Goal: Information Seeking & Learning: Learn about a topic

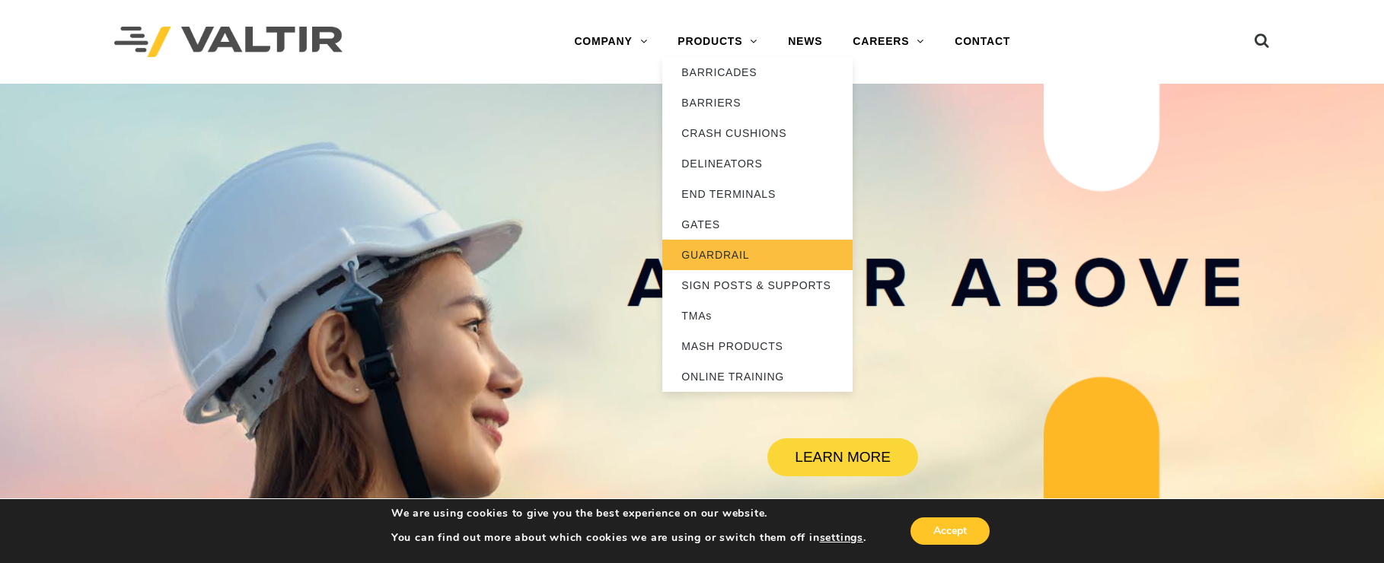
click at [728, 258] on link "GUARDRAIL" at bounding box center [757, 255] width 190 height 30
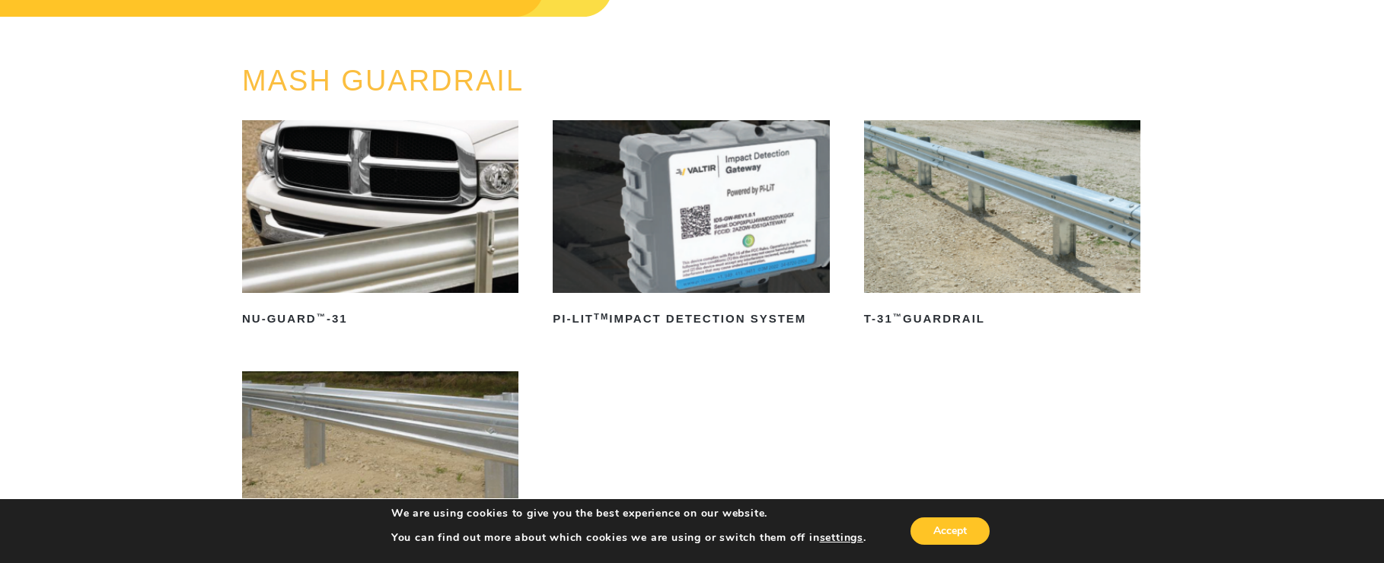
scroll to position [76, 0]
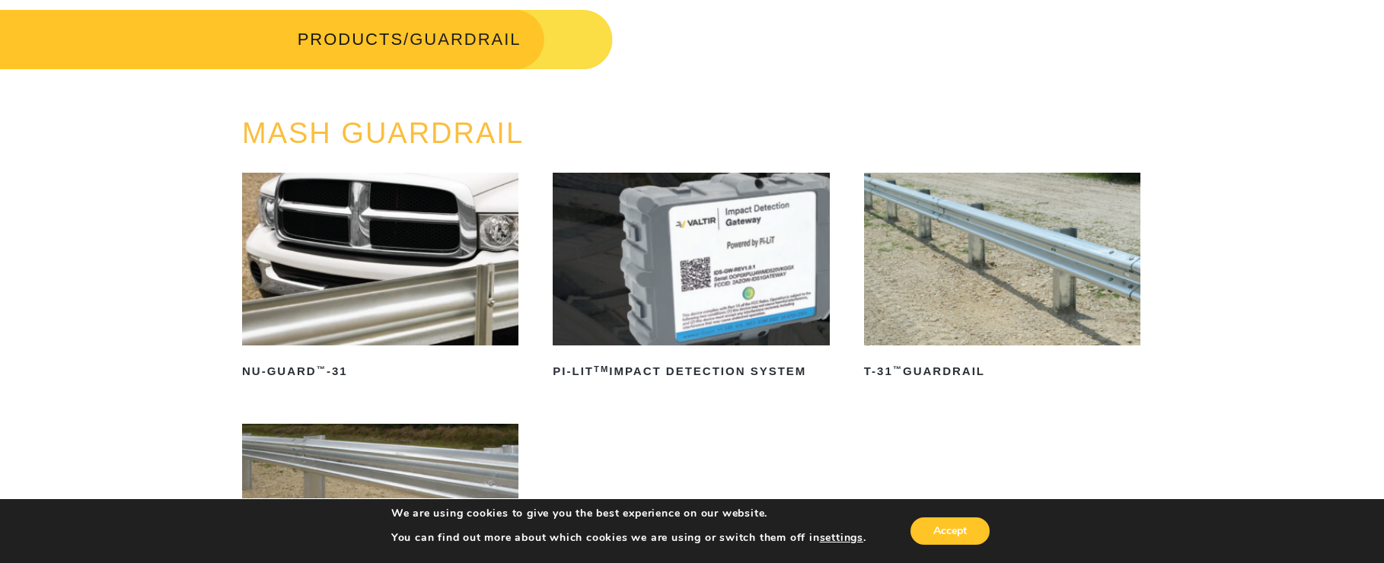
click at [1037, 227] on img at bounding box center [1002, 259] width 276 height 173
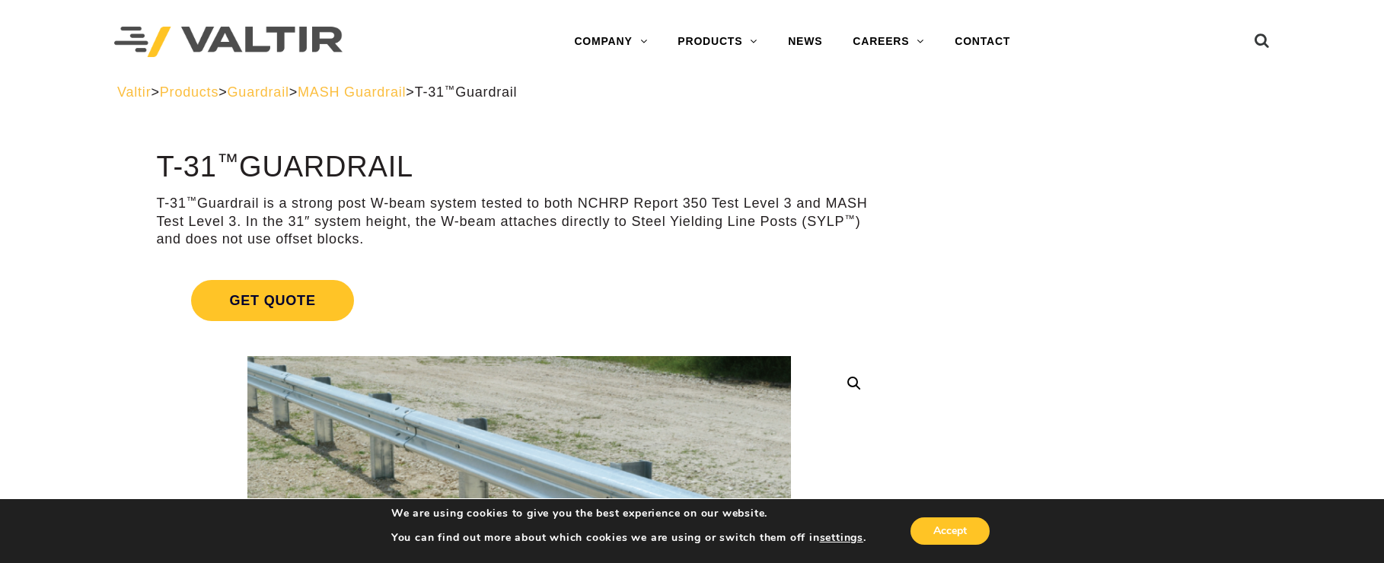
click at [394, 97] on span "MASH Guardrail" at bounding box center [352, 92] width 108 height 15
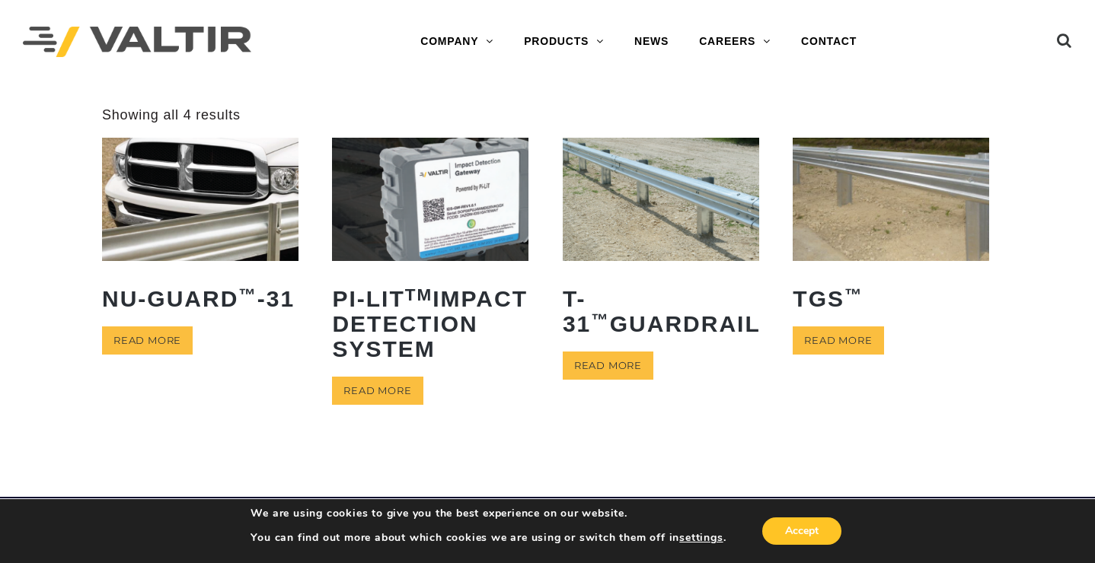
click at [215, 241] on img at bounding box center [200, 199] width 196 height 123
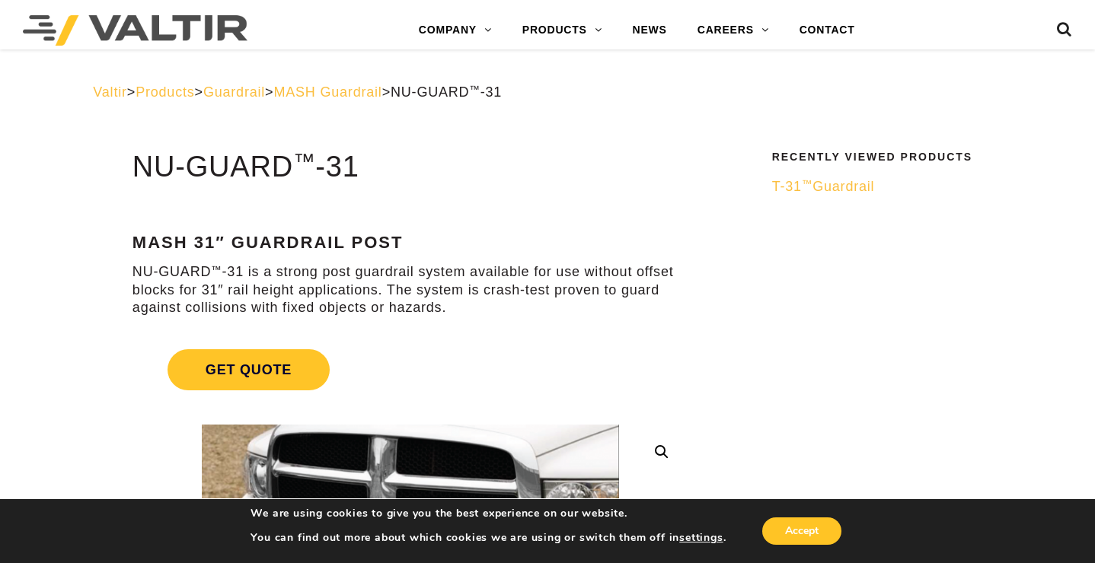
drag, startPoint x: 746, startPoint y: 420, endPoint x: 598, endPoint y: 5, distance: 440.0
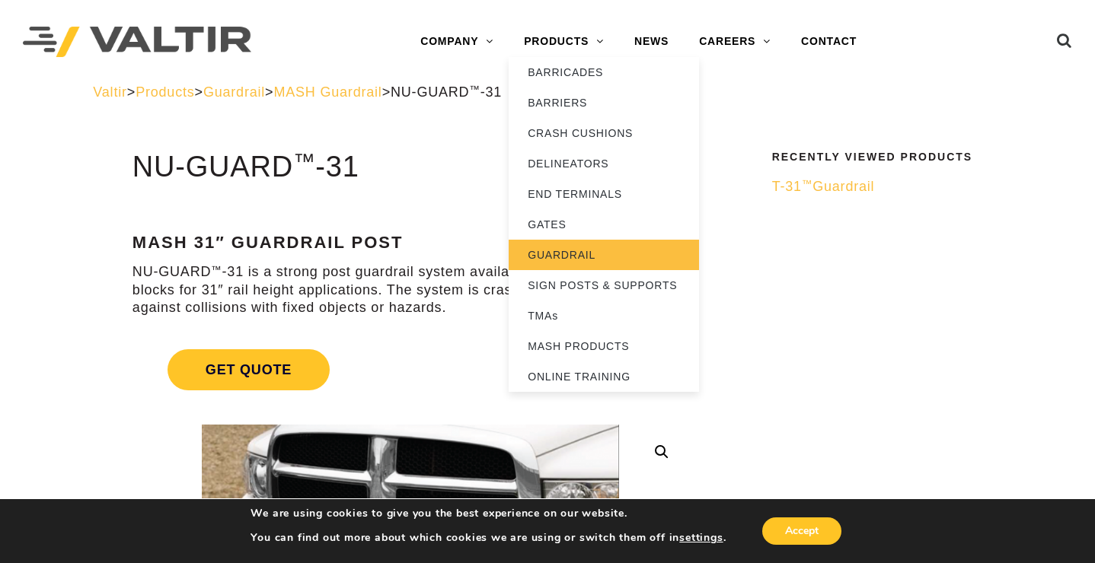
click at [557, 254] on link "GUARDRAIL" at bounding box center [604, 255] width 190 height 30
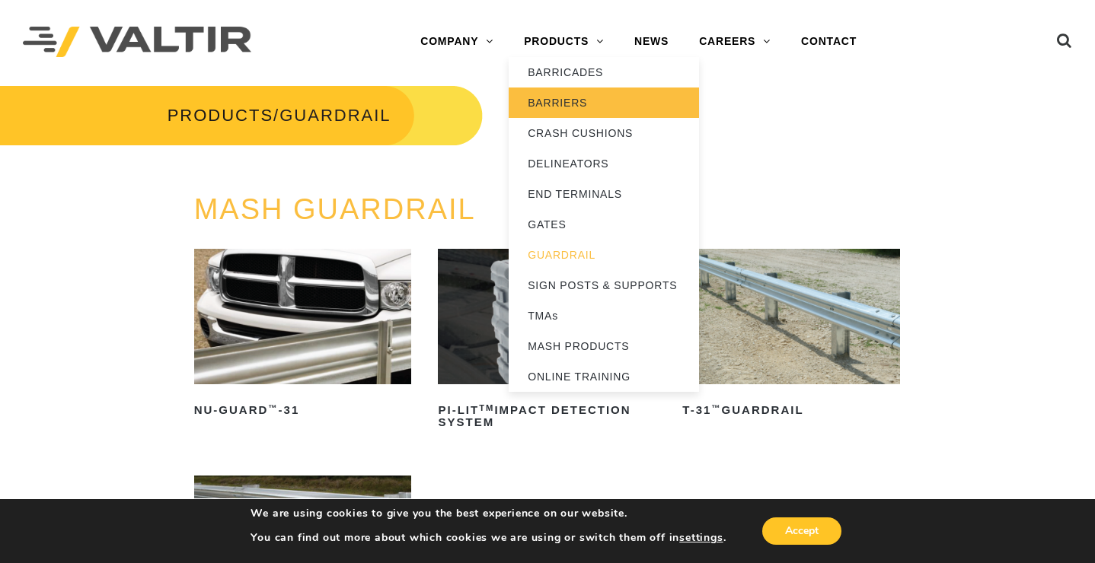
click at [550, 104] on link "BARRIERS" at bounding box center [604, 103] width 190 height 30
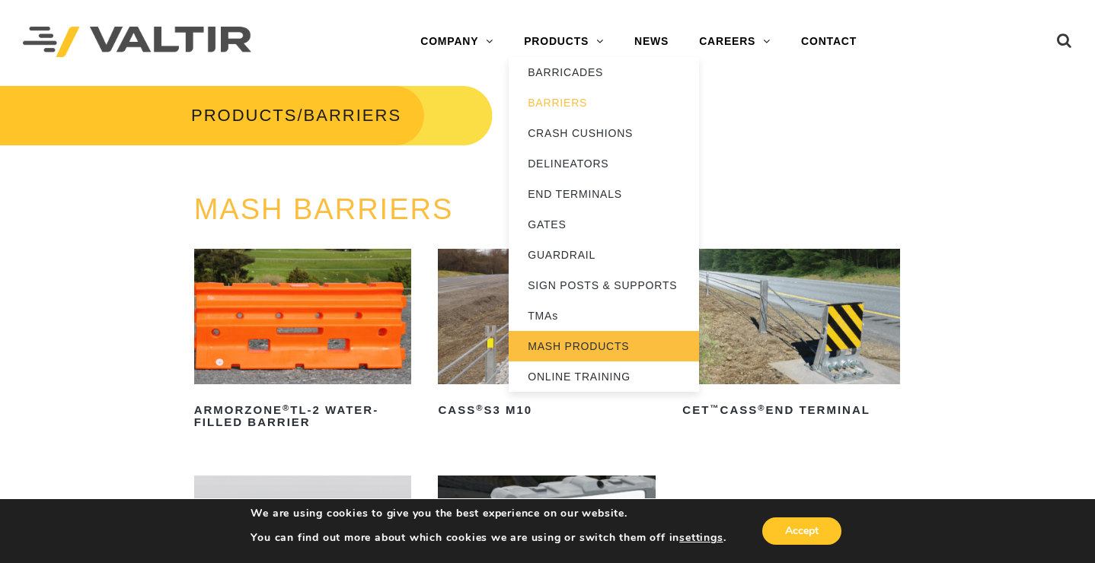
click at [542, 343] on link "MASH PRODUCTS" at bounding box center [604, 346] width 190 height 30
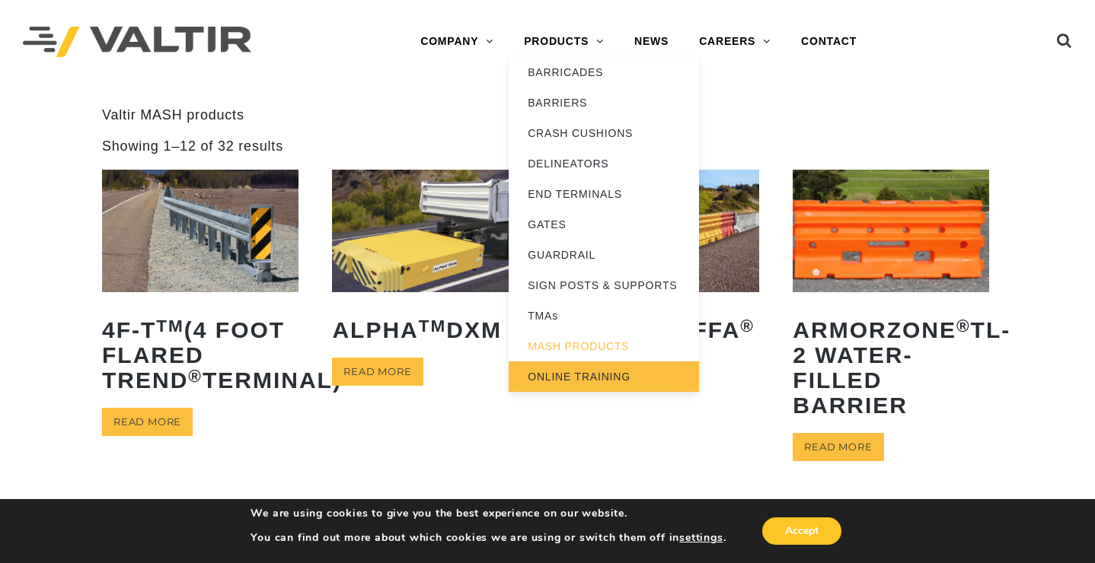
click at [541, 369] on link "ONLINE TRAINING" at bounding box center [604, 377] width 190 height 30
